Goal: Register for event/course

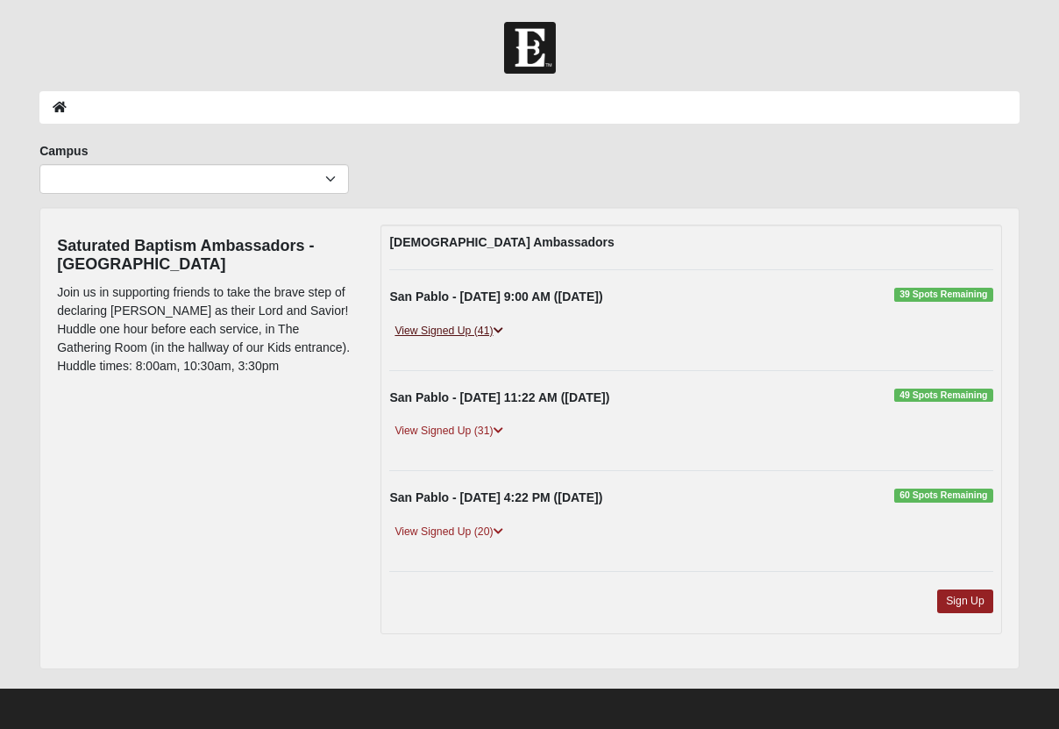
click at [471, 329] on link "View Signed Up (41)" at bounding box center [448, 331] width 118 height 18
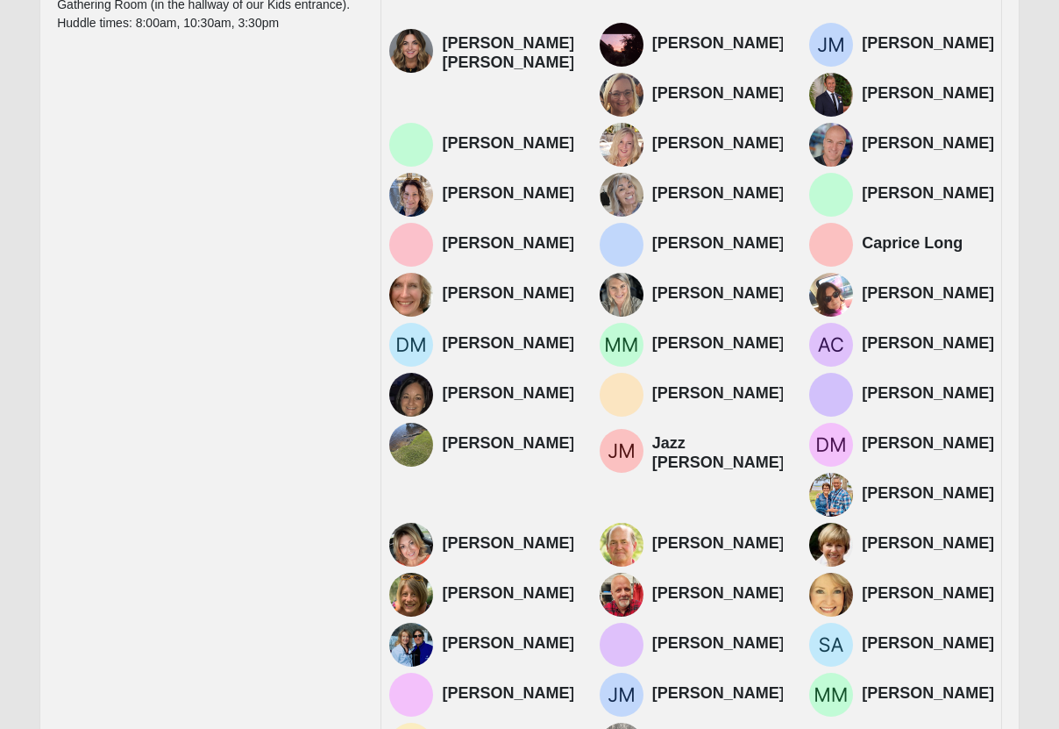
scroll to position [338, 0]
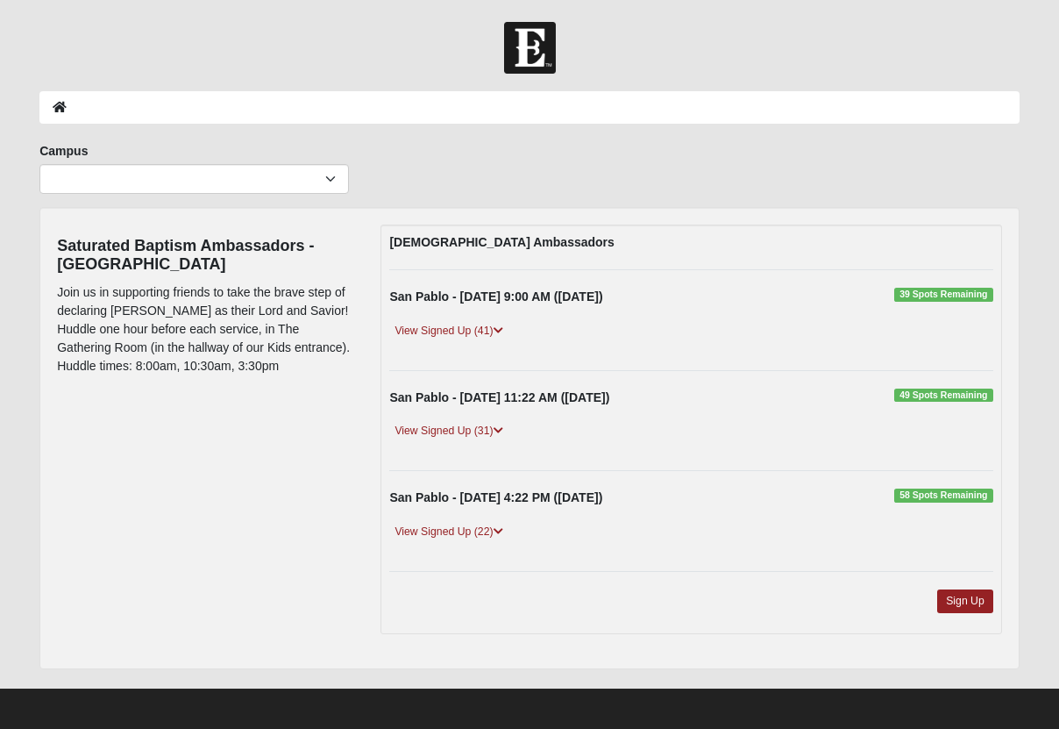
scroll to position [4, 0]
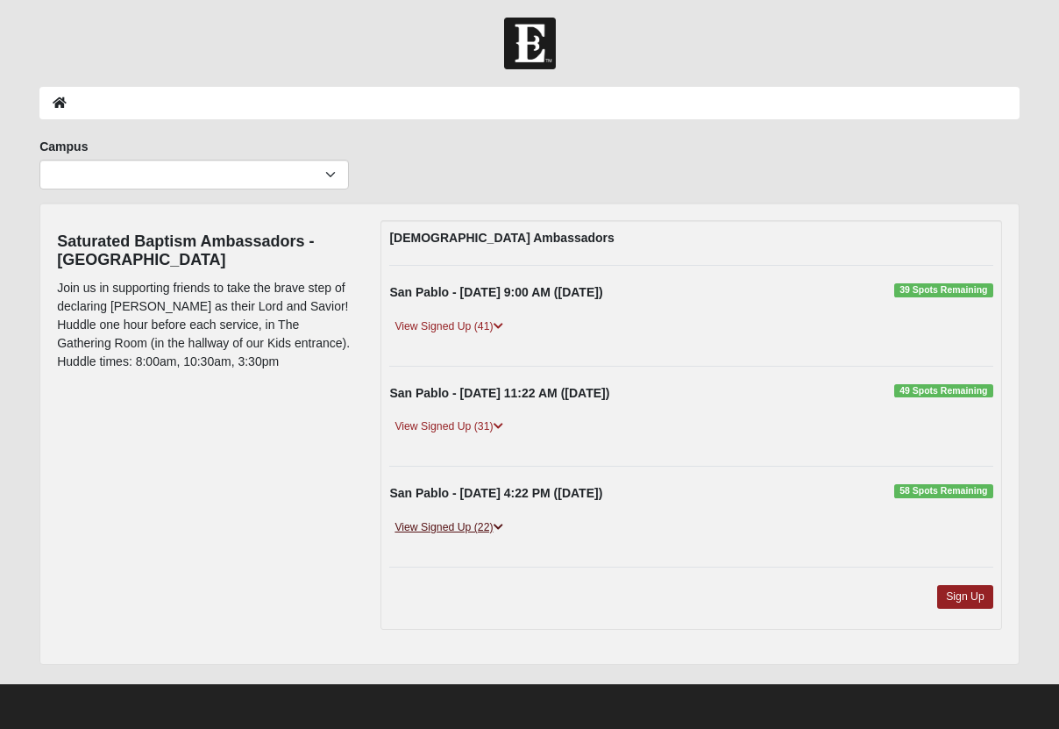
click at [472, 522] on link "View Signed Up (22)" at bounding box center [448, 527] width 118 height 18
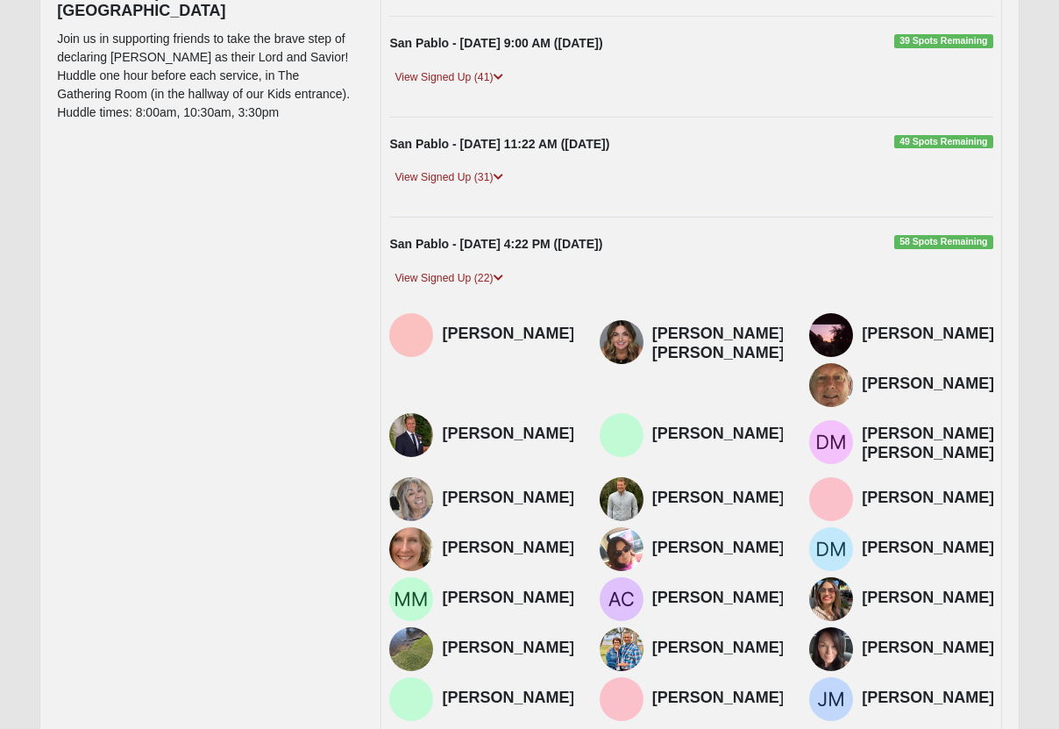
scroll to position [237, 0]
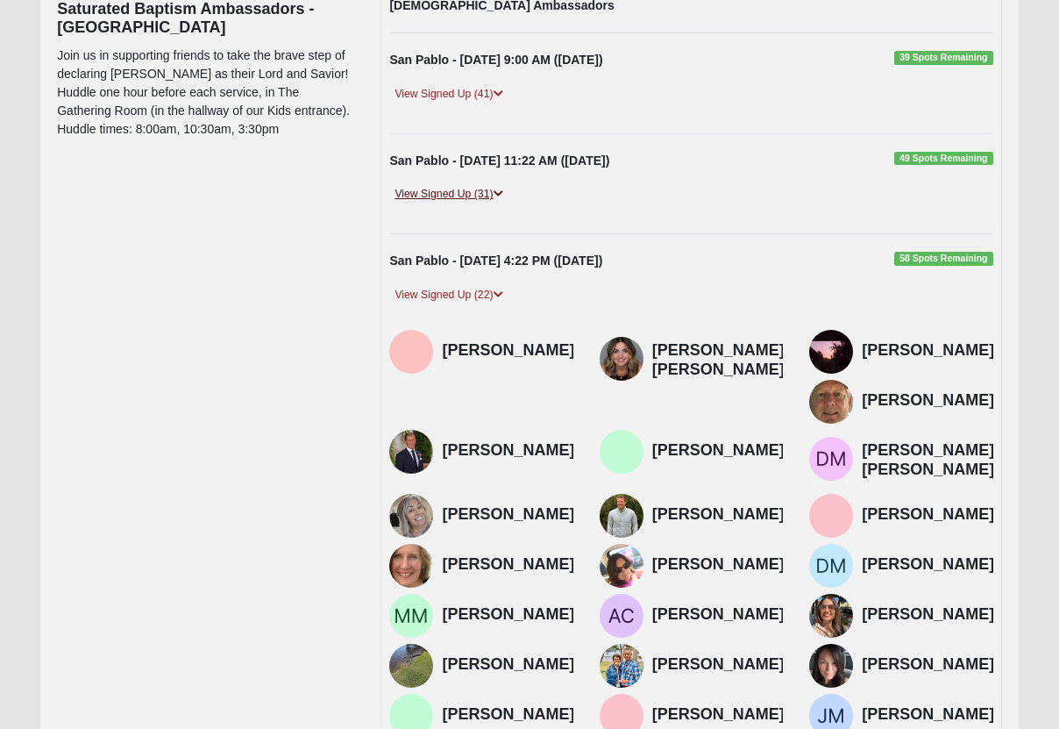
click at [466, 202] on link "View Signed Up (31)" at bounding box center [448, 194] width 118 height 18
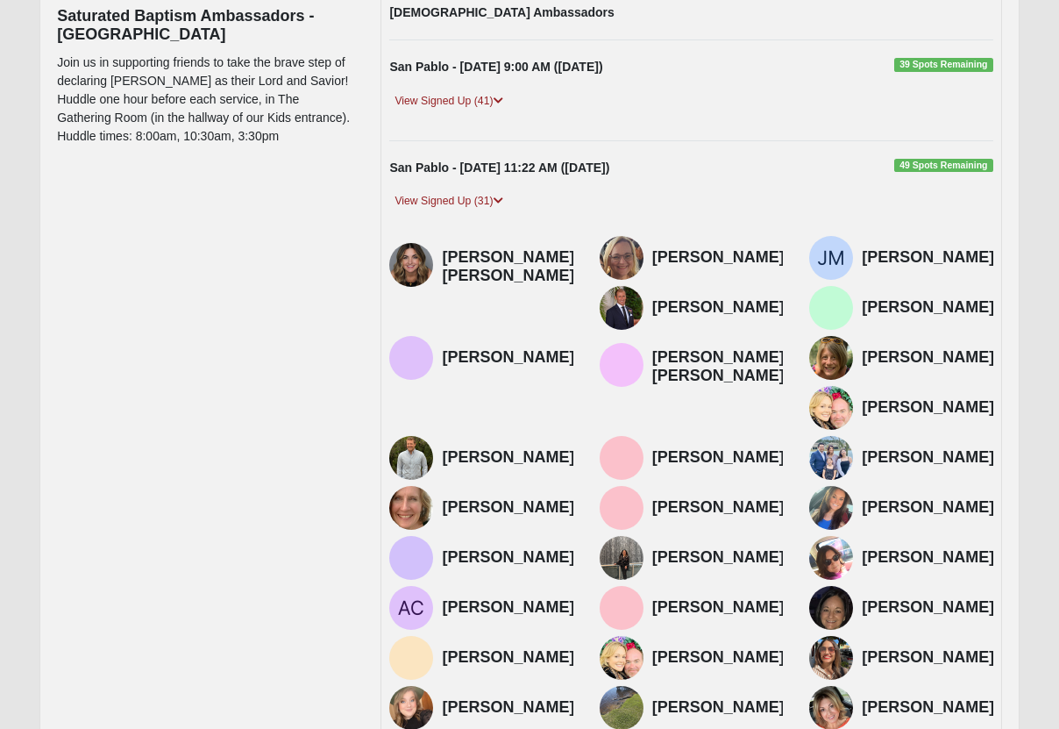
scroll to position [221, 0]
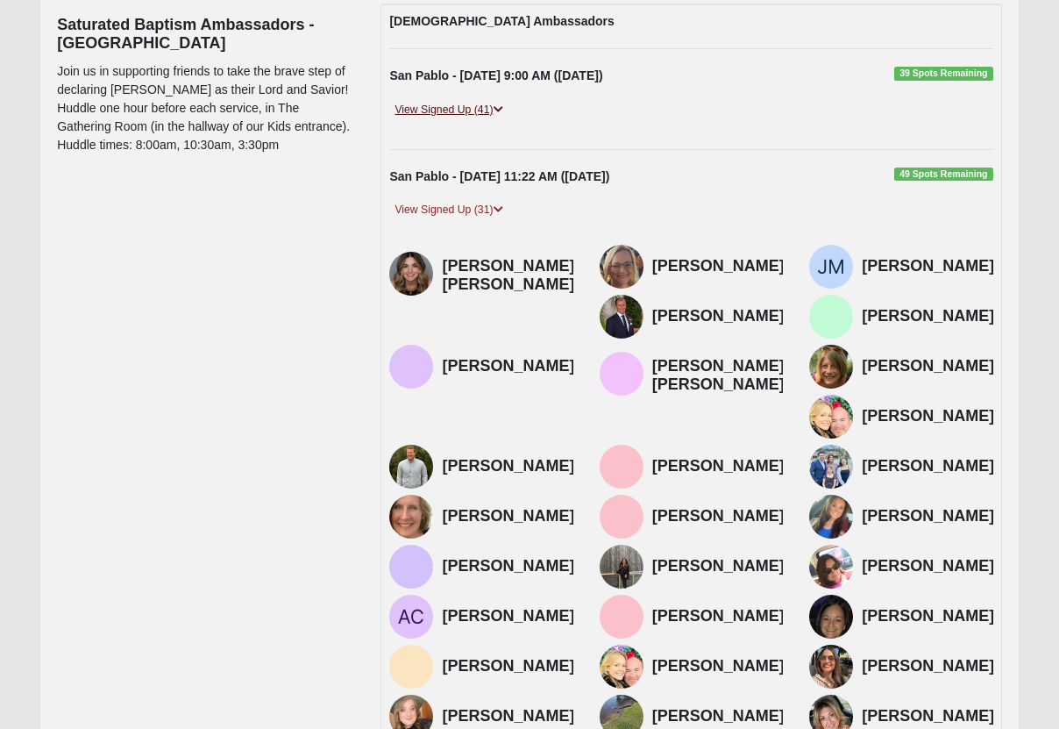
click at [477, 105] on link "View Signed Up (41)" at bounding box center [448, 110] width 118 height 18
